Goal: Information Seeking & Learning: Find specific fact

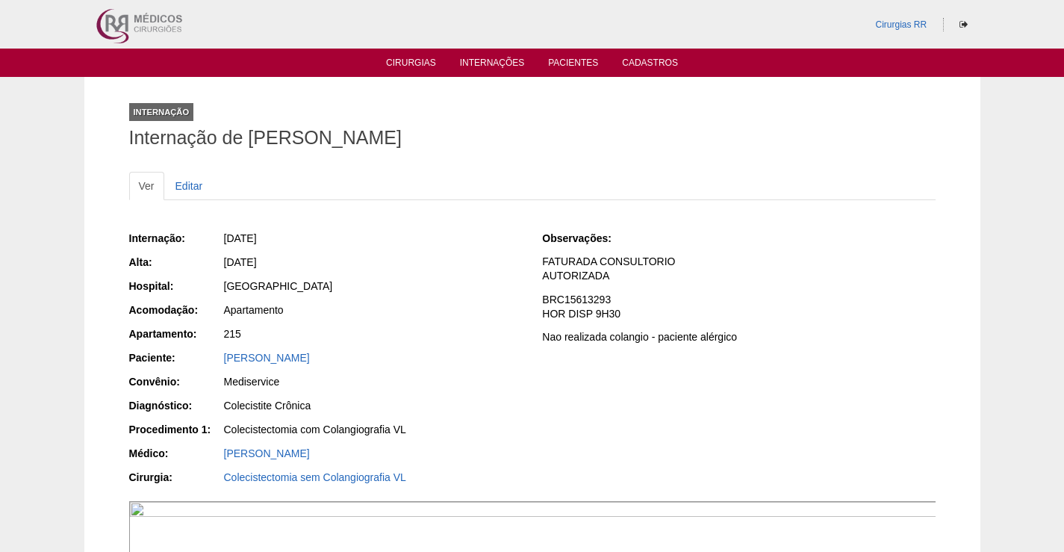
drag, startPoint x: 393, startPoint y: 270, endPoint x: 417, endPoint y: 322, distance: 56.5
click at [394, 270] on div "[DATE]" at bounding box center [371, 264] width 299 height 19
drag, startPoint x: 375, startPoint y: 359, endPoint x: 188, endPoint y: 364, distance: 186.7
click at [188, 364] on div "Paciente: [PERSON_NAME]" at bounding box center [325, 359] width 393 height 19
copy div "Paciente: THIAGO JOSE DE SOUZA"
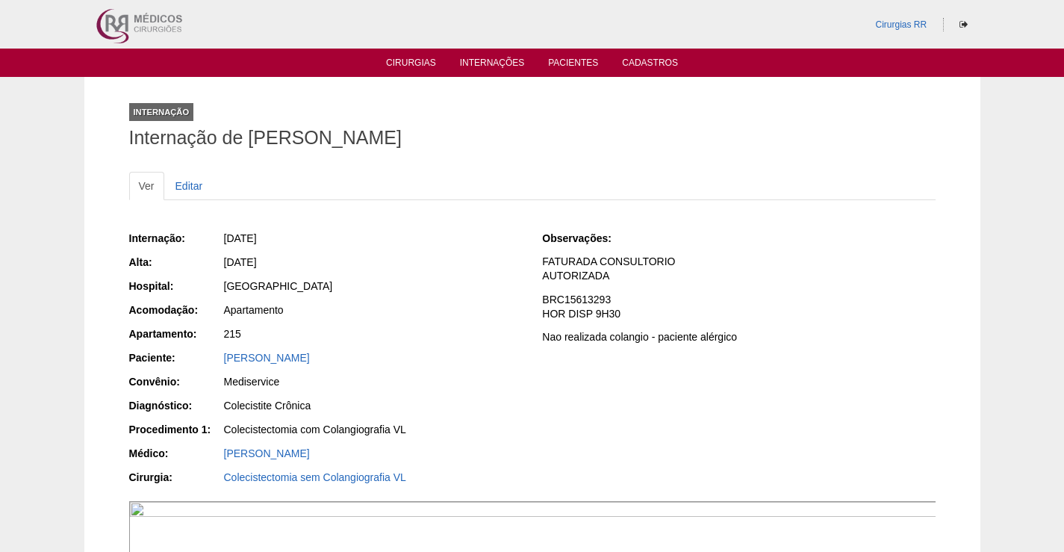
click at [382, 322] on div "Internação: 18/08/2025 Alta: 18/08/2025 Hospital: Brasil Acomodação: Apartament…" at bounding box center [325, 359] width 393 height 268
drag, startPoint x: 361, startPoint y: 354, endPoint x: 199, endPoint y: 370, distance: 162.8
click at [194, 364] on div "Paciente: THIAGO JOSE DE SOUZA" at bounding box center [325, 359] width 393 height 19
copy div "Paciente: THIAGO JOSE DE SOUZA"
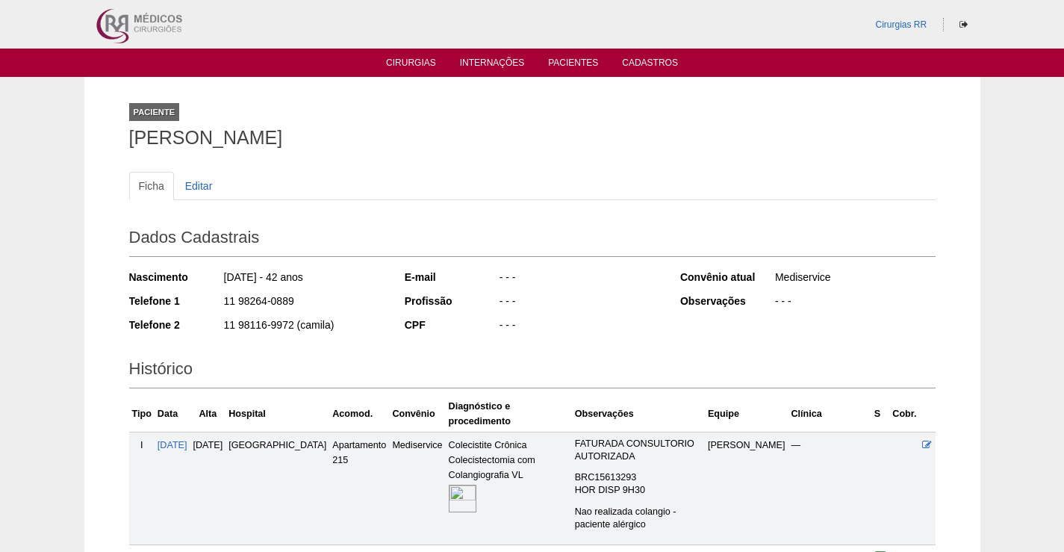
scroll to position [184, 0]
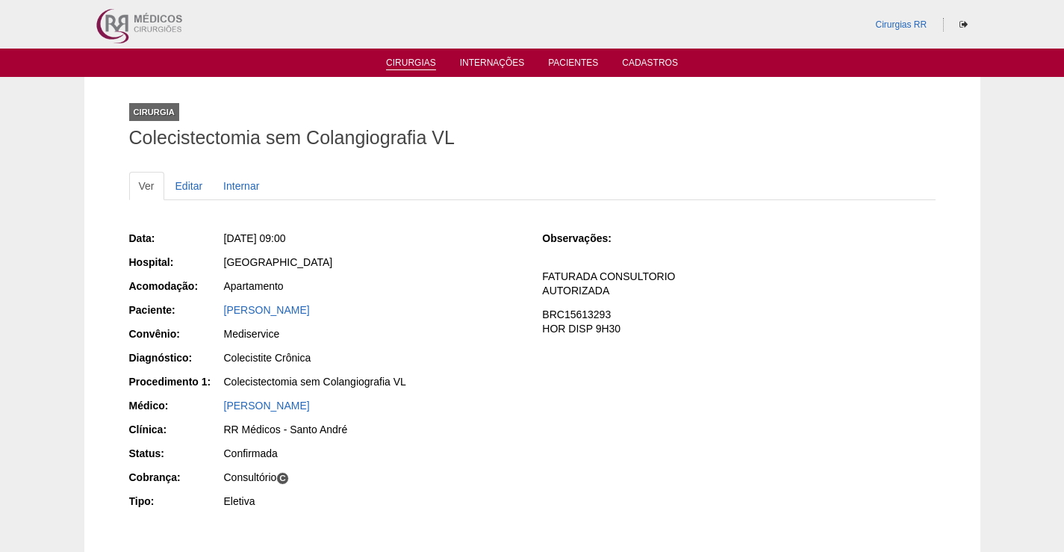
click at [429, 60] on link "Cirurgias" at bounding box center [411, 63] width 50 height 13
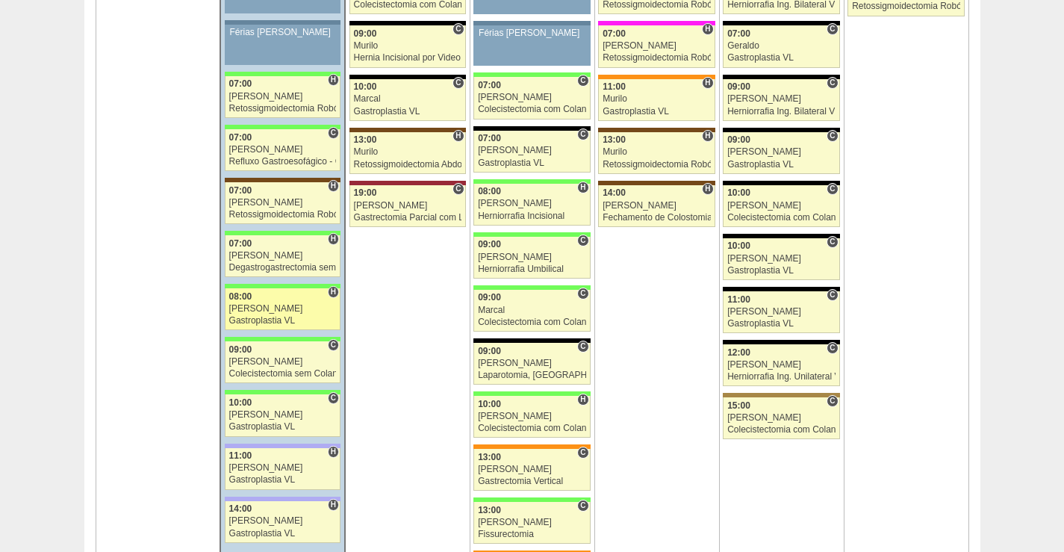
scroll to position [2613, 0]
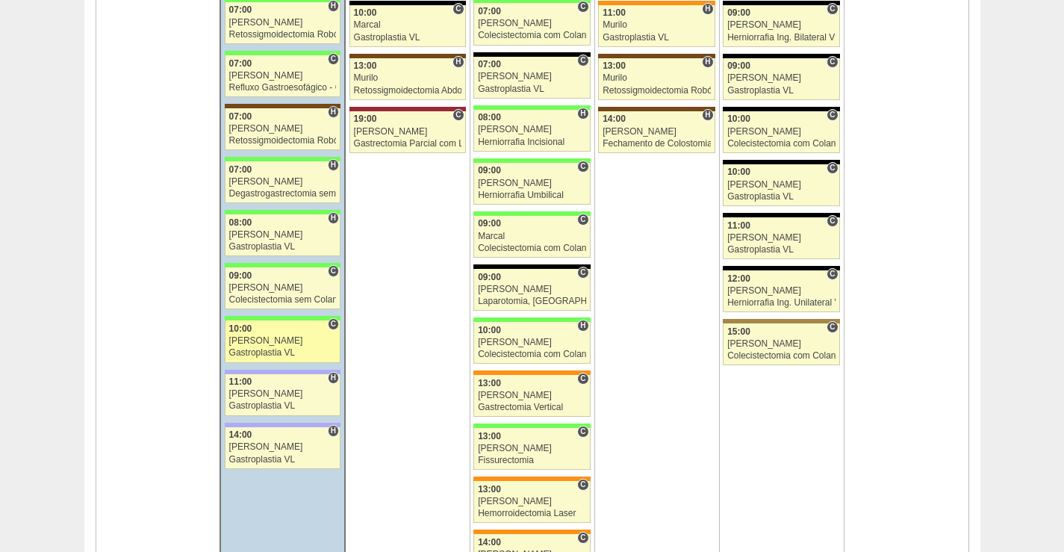
click at [295, 331] on div "10:00" at bounding box center [282, 329] width 107 height 10
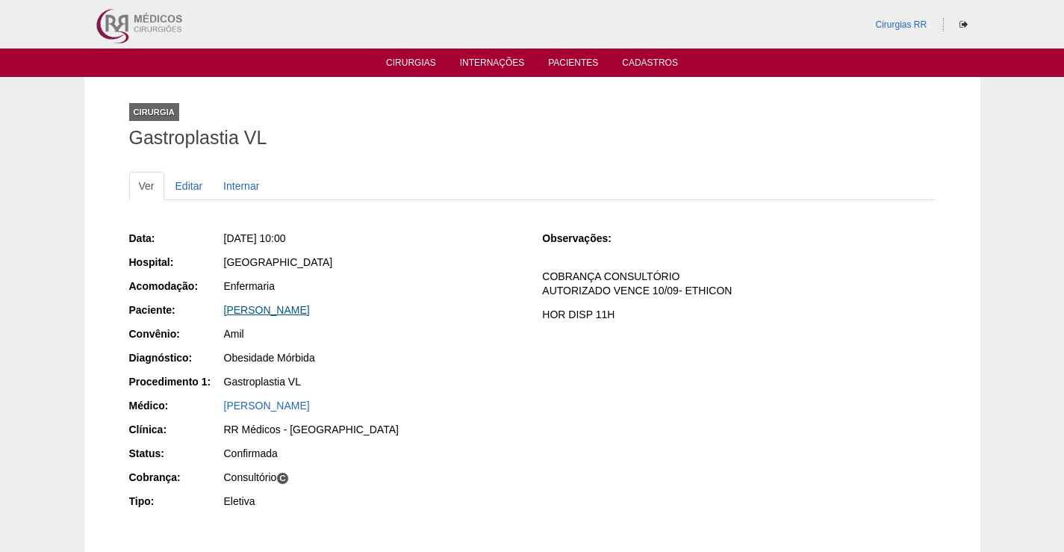
click at [279, 308] on link "[PERSON_NAME]" at bounding box center [267, 310] width 86 height 12
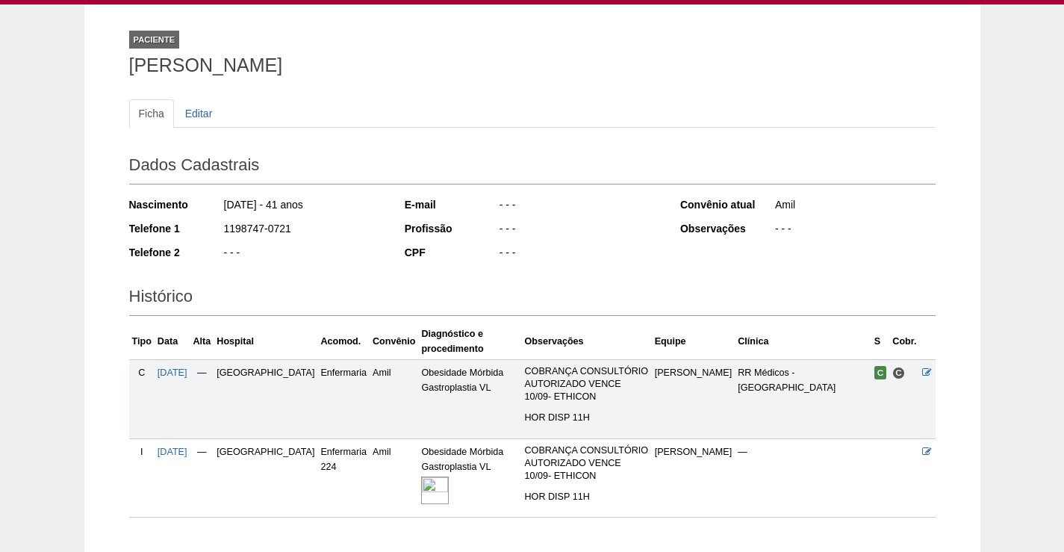
scroll to position [166, 0]
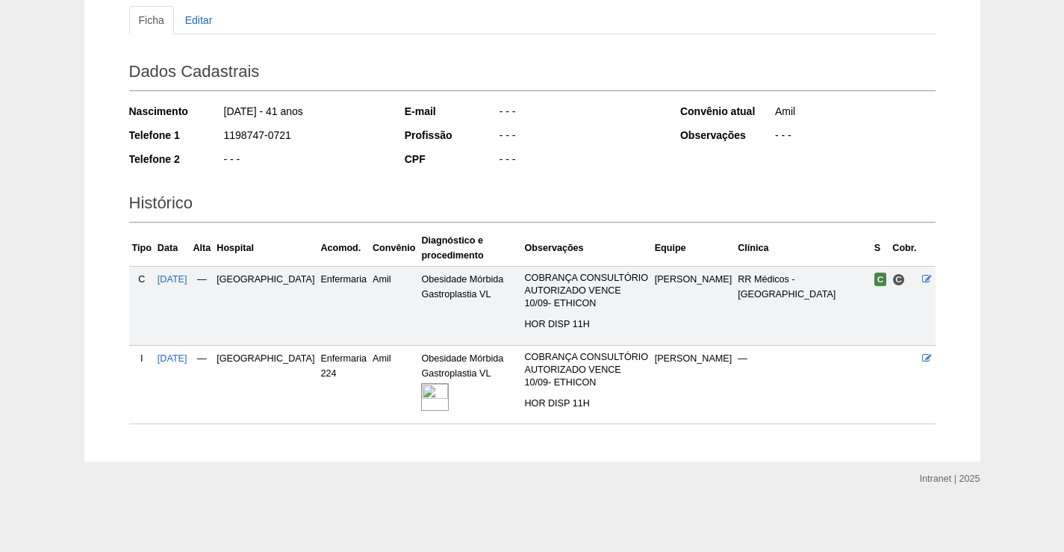
click at [421, 396] on img at bounding box center [435, 397] width 28 height 28
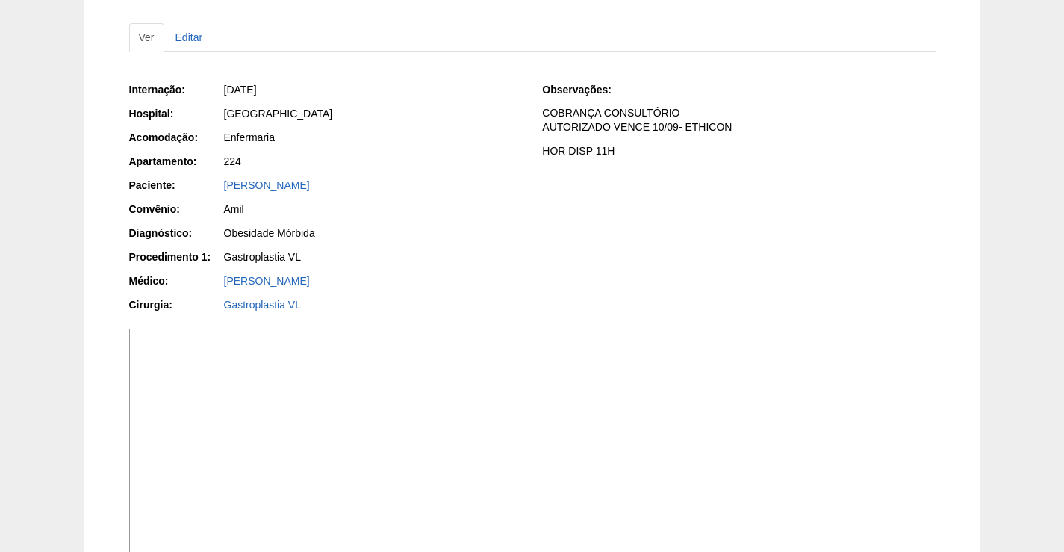
scroll to position [149, 0]
click at [567, 448] on img at bounding box center [533, 510] width 808 height 365
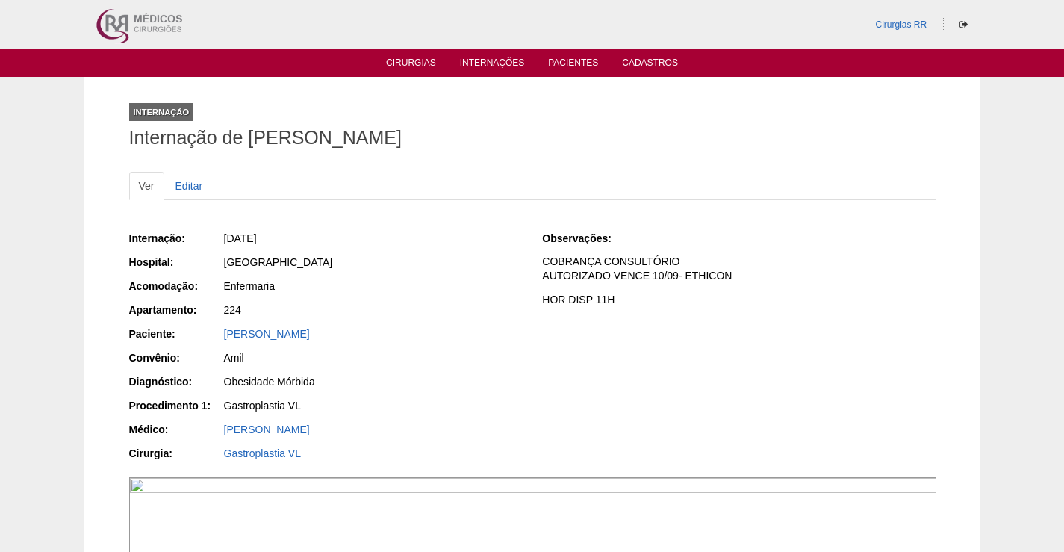
scroll to position [149, 0]
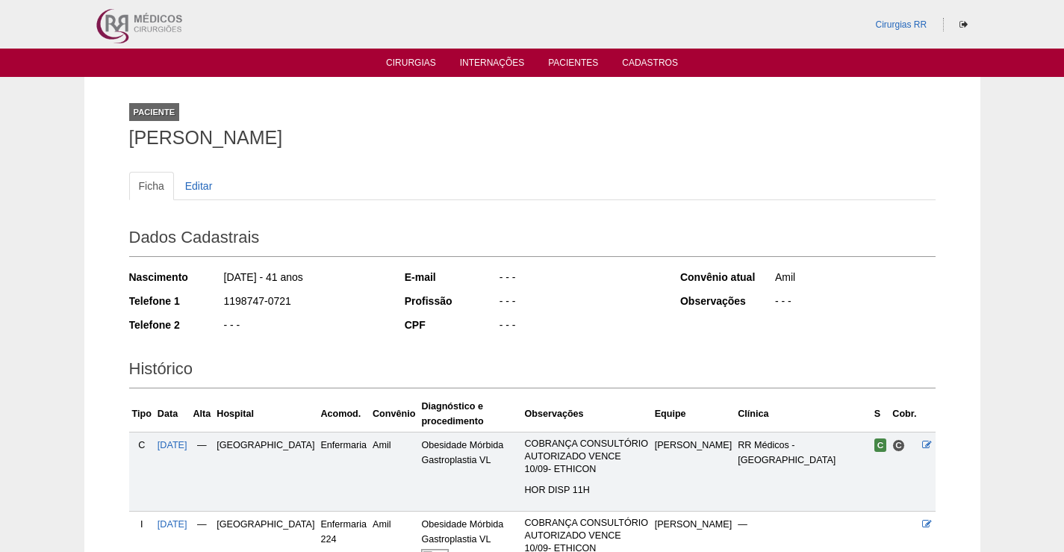
scroll to position [166, 0]
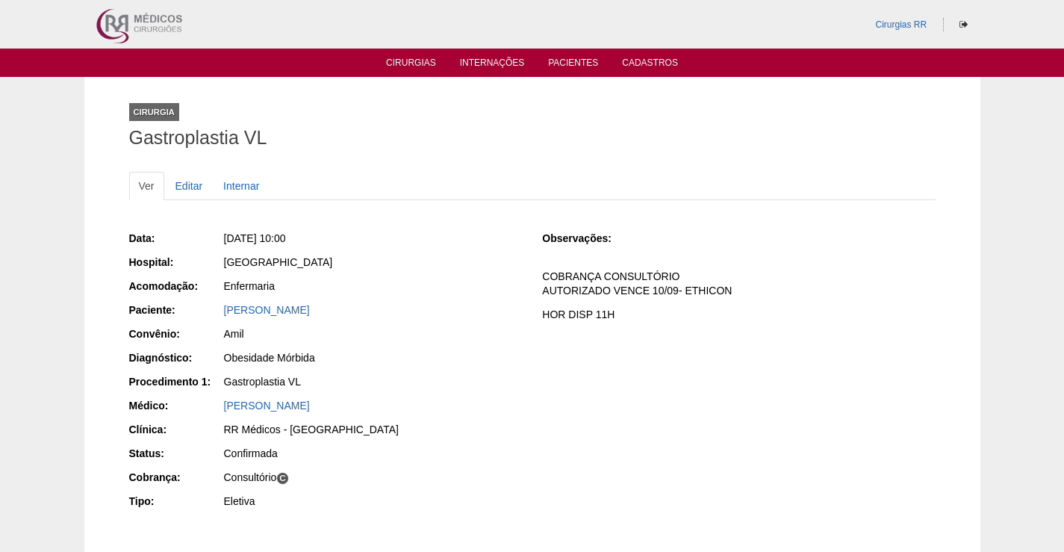
drag, startPoint x: 388, startPoint y: 302, endPoint x: 169, endPoint y: 311, distance: 219.7
click at [169, 311] on div "Paciente: Thais Oliveira de Andrade" at bounding box center [325, 311] width 393 height 19
copy div "e: Thais Oliveira de Andrade"
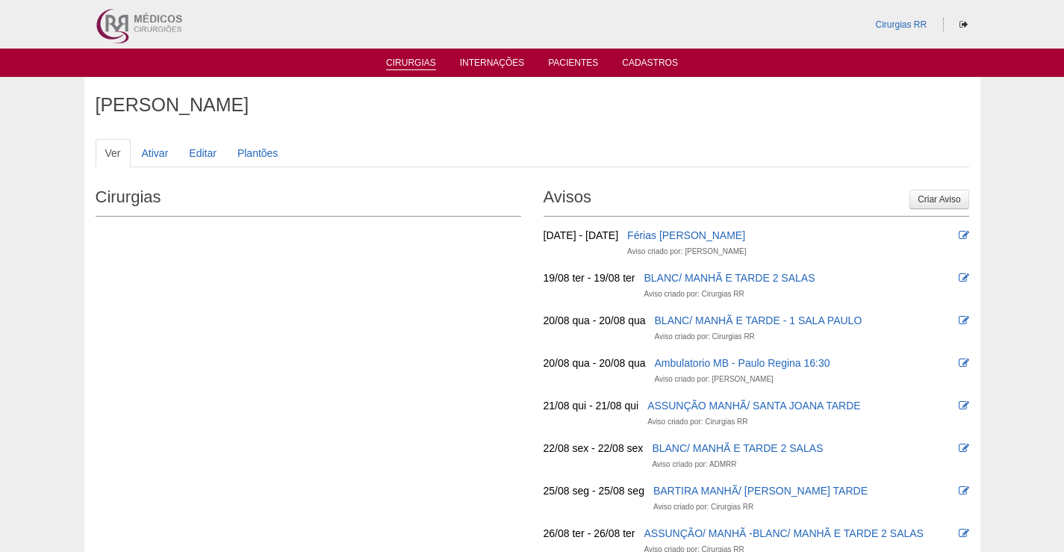
click at [407, 63] on link "Cirurgias" at bounding box center [411, 63] width 50 height 13
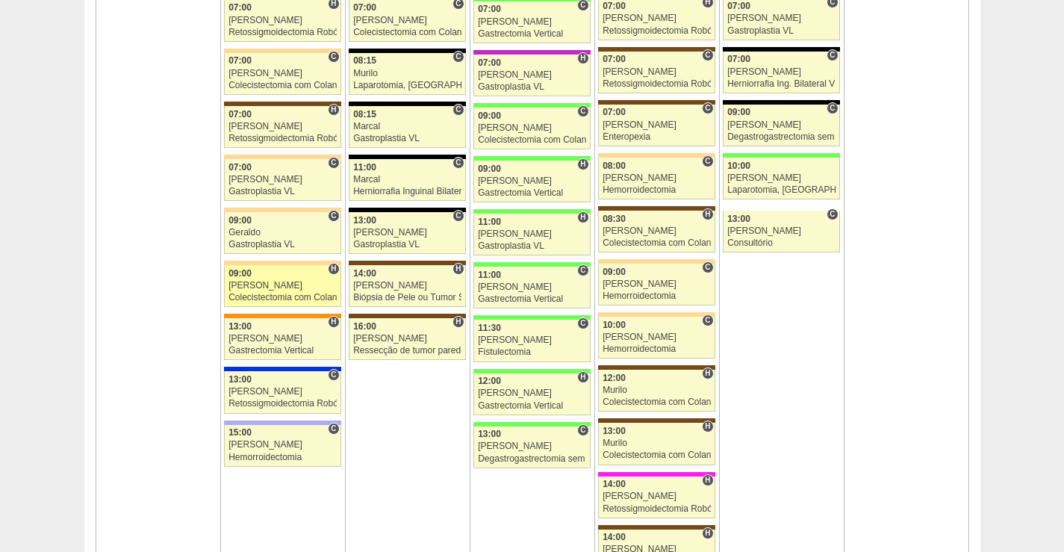
scroll to position [1120, 0]
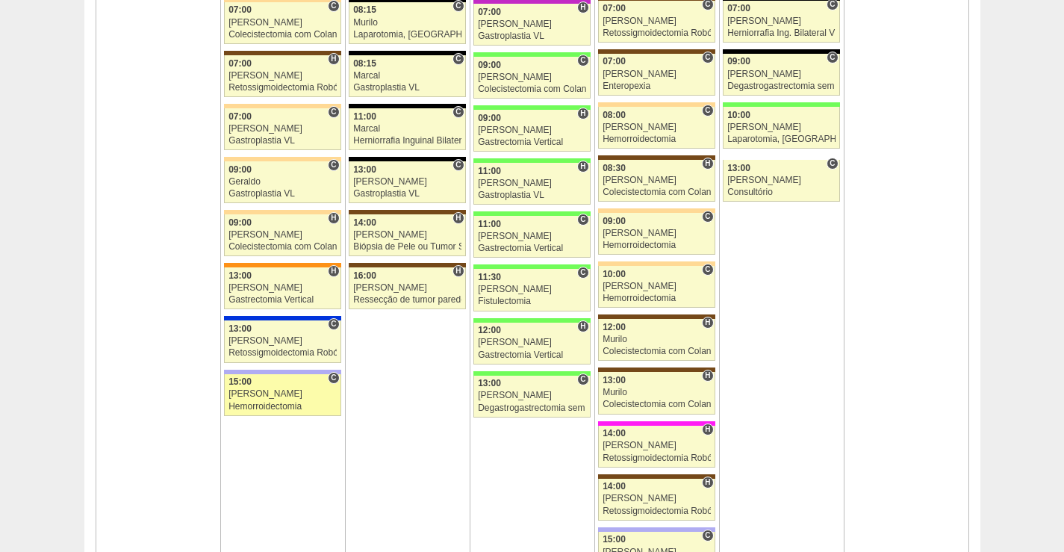
click at [296, 389] on div "[PERSON_NAME]" at bounding box center [282, 394] width 108 height 10
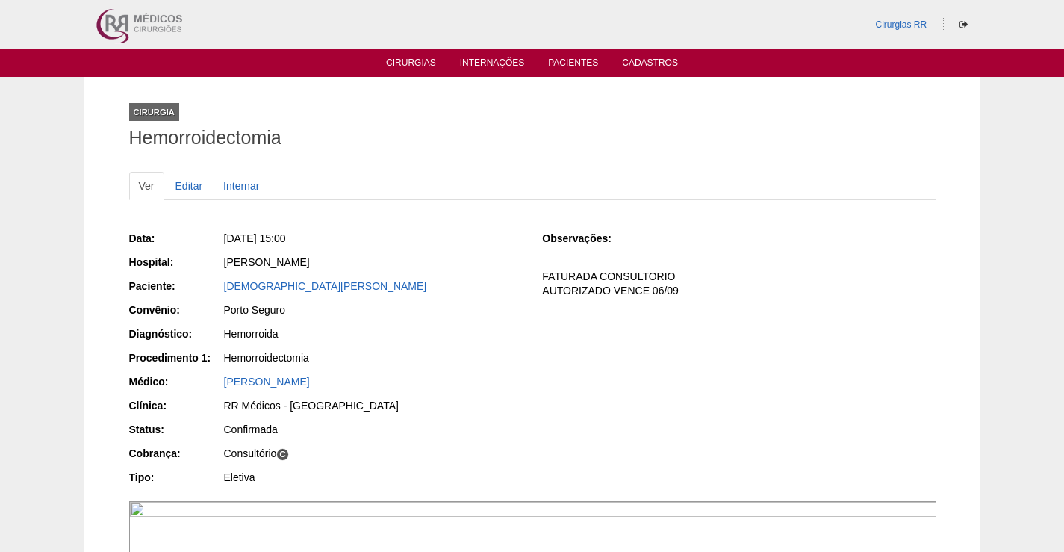
drag, startPoint x: 390, startPoint y: 284, endPoint x: 271, endPoint y: 302, distance: 120.0
click at [201, 284] on div "Paciente: [PERSON_NAME]" at bounding box center [325, 287] width 393 height 19
copy div "Paciente: [PERSON_NAME]"
